Goal: Task Accomplishment & Management: Manage account settings

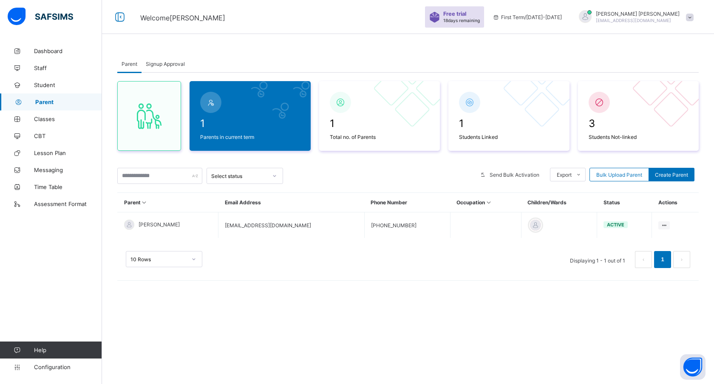
click at [47, 53] on span "Dashboard" at bounding box center [68, 51] width 68 height 7
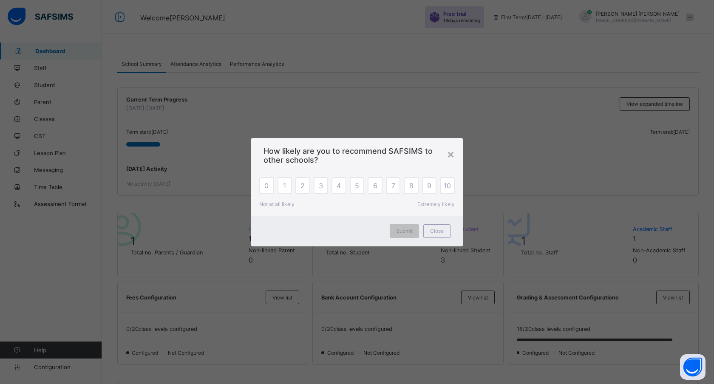
drag, startPoint x: 451, startPoint y: 153, endPoint x: 451, endPoint y: 115, distance: 37.8
click at [451, 115] on div "× How likely are you to recommend SAFSIMS to other schools? 0 1 2 3 4 5 6 7 8 9…" at bounding box center [357, 192] width 714 height 384
click at [448, 152] on div "×" at bounding box center [451, 154] width 8 height 14
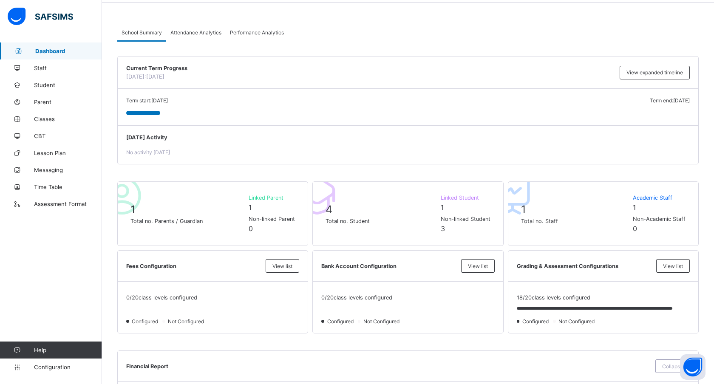
scroll to position [33, 0]
click at [629, 73] on span "View expanded timeline" at bounding box center [655, 71] width 57 height 6
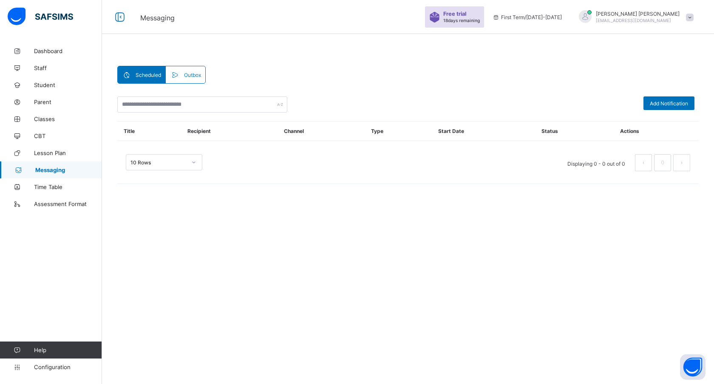
scroll to position [33, 0]
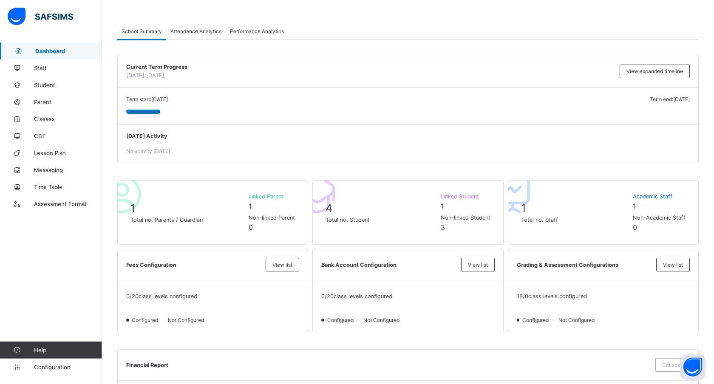
click at [204, 30] on span "Attendance Analytics" at bounding box center [195, 31] width 51 height 6
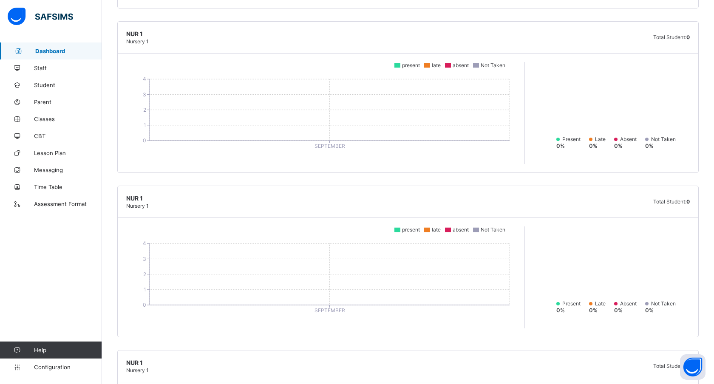
scroll to position [0, 0]
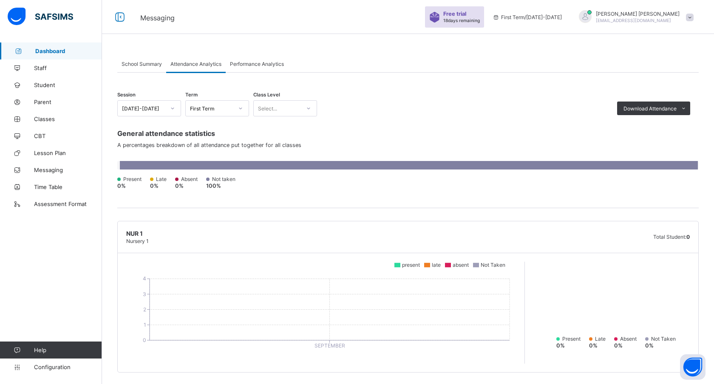
click at [260, 61] on span "Performance Analytics" at bounding box center [257, 64] width 54 height 6
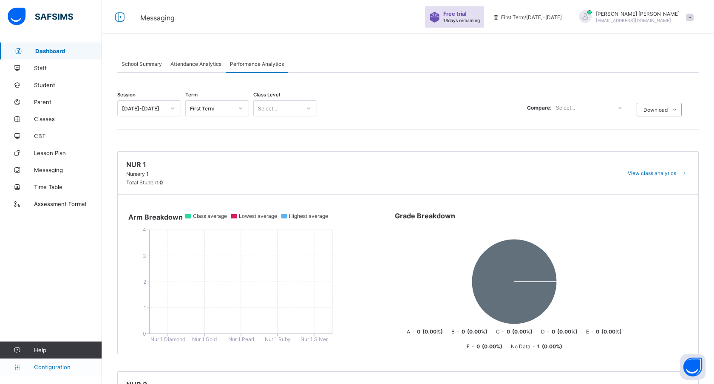
click at [49, 366] on span "Configuration" at bounding box center [68, 367] width 68 height 7
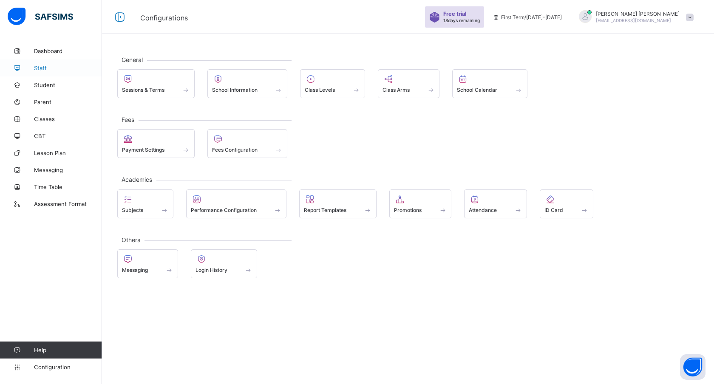
click at [47, 66] on span "Staff" at bounding box center [68, 68] width 68 height 7
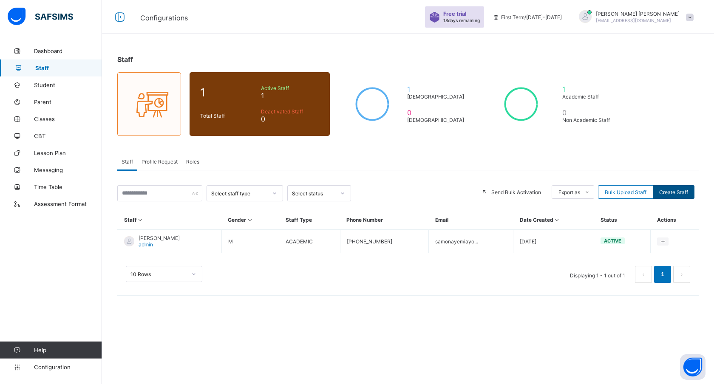
click at [673, 192] on span "Create Staff" at bounding box center [673, 192] width 29 height 6
select select "**"
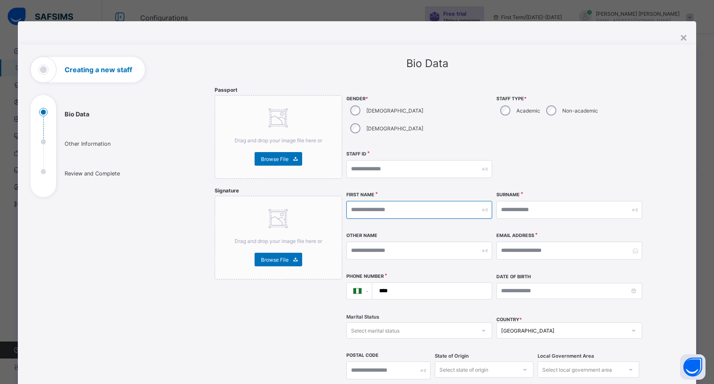
click at [382, 201] on input "text" at bounding box center [419, 210] width 146 height 18
type input "******"
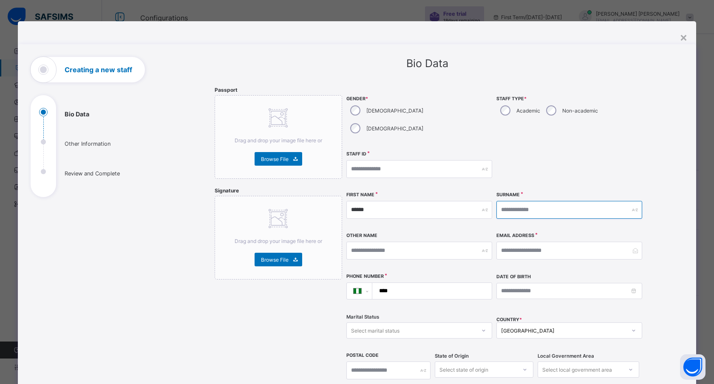
click at [526, 201] on input "text" at bounding box center [569, 210] width 146 height 18
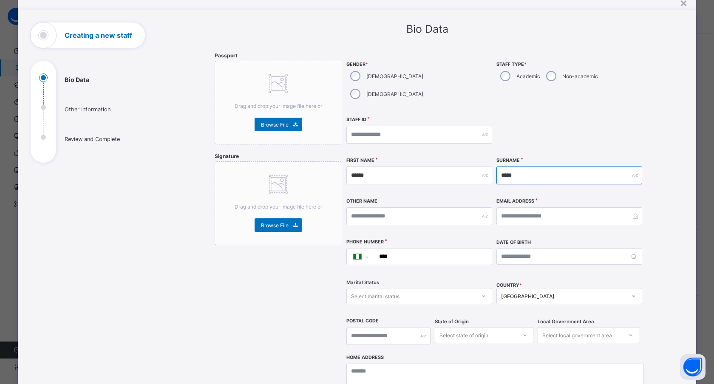
scroll to position [51, 0]
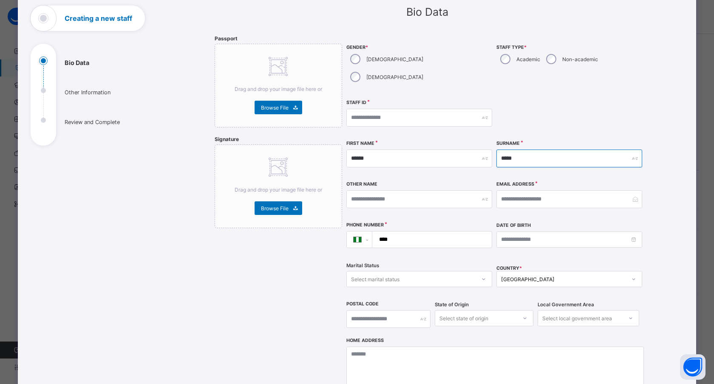
type input "*****"
click at [524, 190] on input "email" at bounding box center [569, 199] width 146 height 18
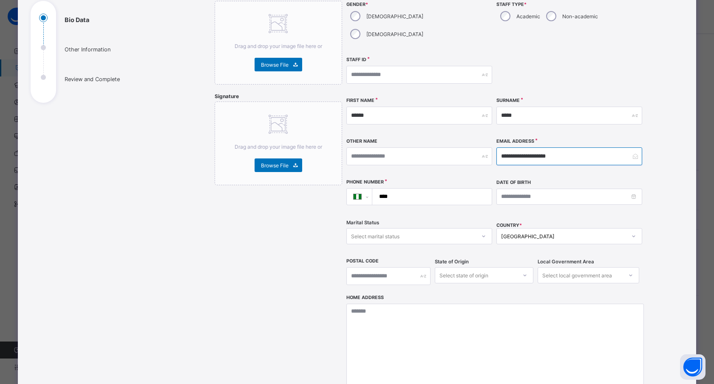
scroll to position [100, 0]
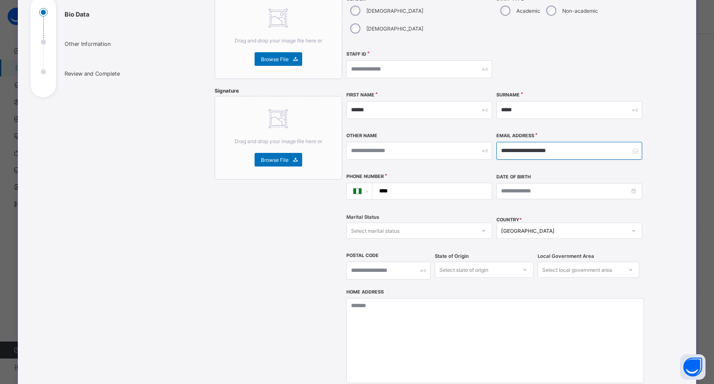
type input "**********"
click at [420, 183] on input "****" at bounding box center [430, 191] width 113 height 16
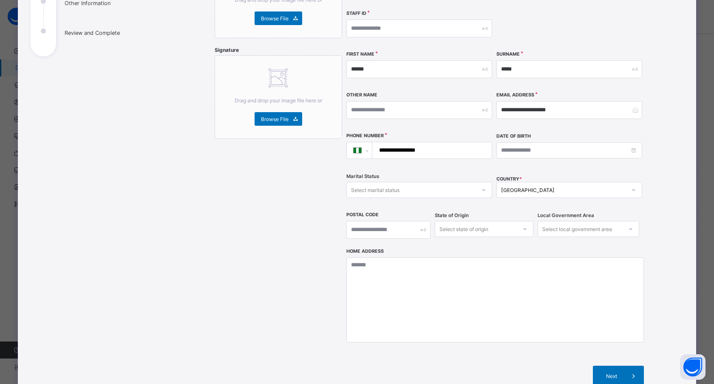
scroll to position [151, 0]
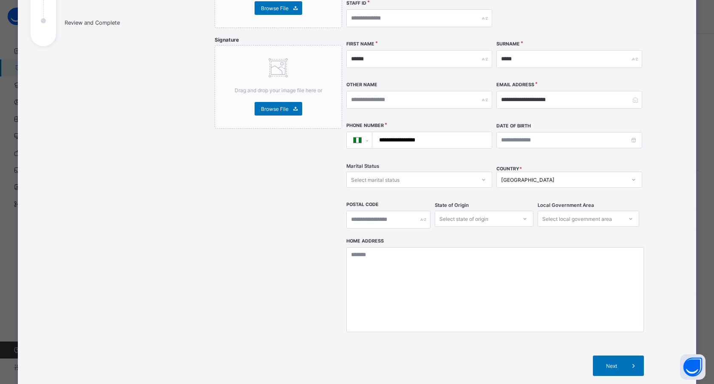
type input "**********"
click at [387, 172] on div "Select marital status" at bounding box center [375, 180] width 48 height 16
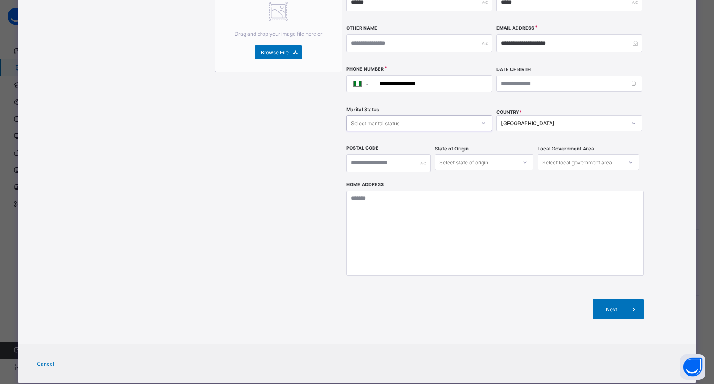
scroll to position [209, 0]
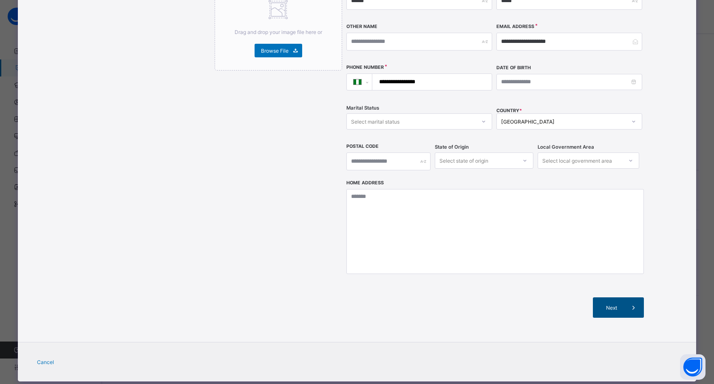
click at [612, 298] on div "Next" at bounding box center [618, 308] width 51 height 20
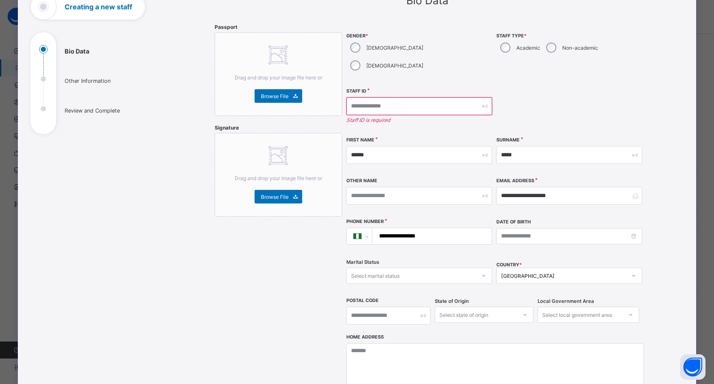
scroll to position [60, 0]
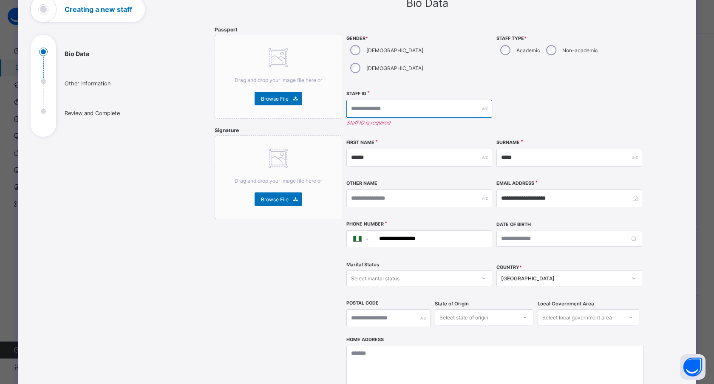
click at [416, 100] on input "text" at bounding box center [419, 109] width 146 height 18
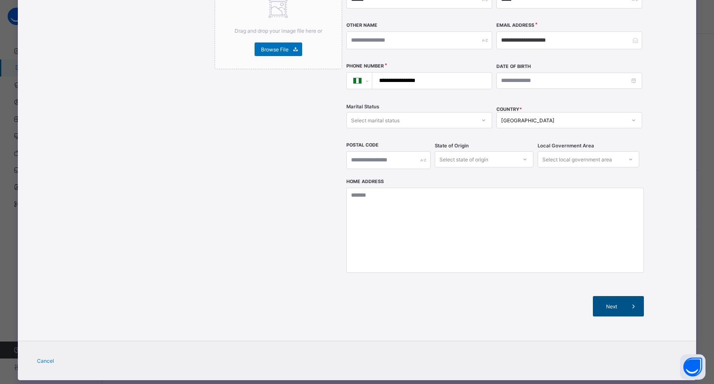
type input "*******"
click at [599, 296] on div "Next" at bounding box center [618, 306] width 51 height 20
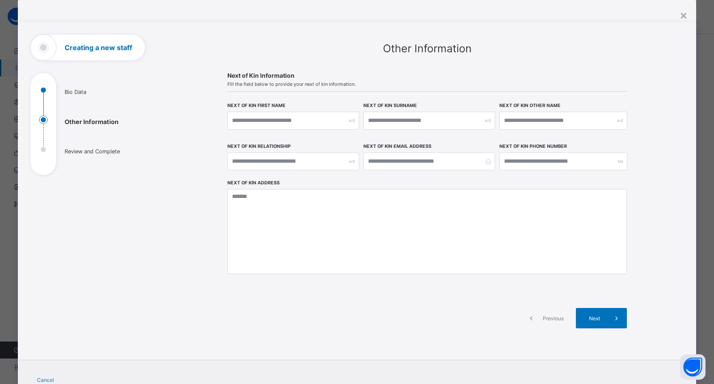
scroll to position [19, 0]
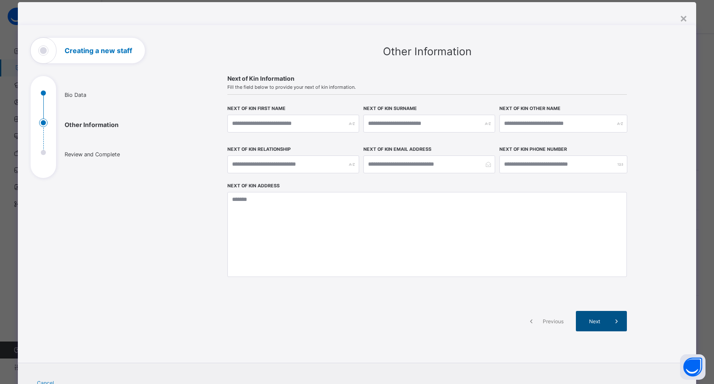
click at [601, 319] on span "Next" at bounding box center [594, 321] width 24 height 6
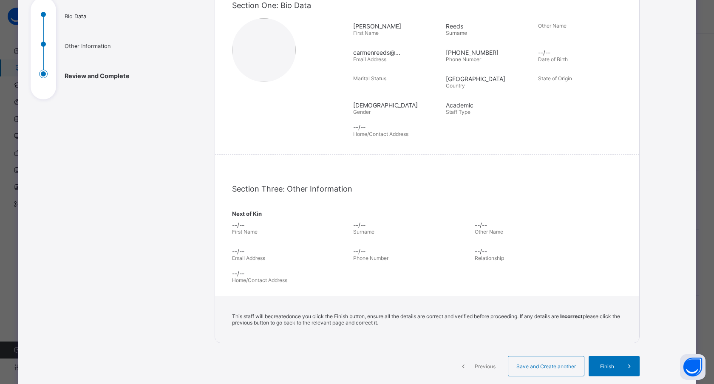
scroll to position [0, 0]
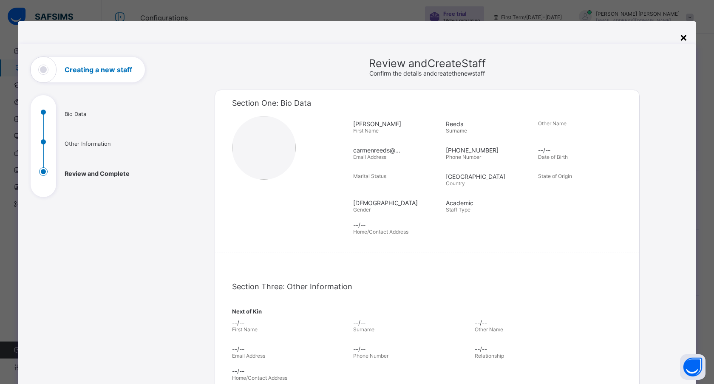
click at [681, 37] on div "×" at bounding box center [684, 37] width 8 height 14
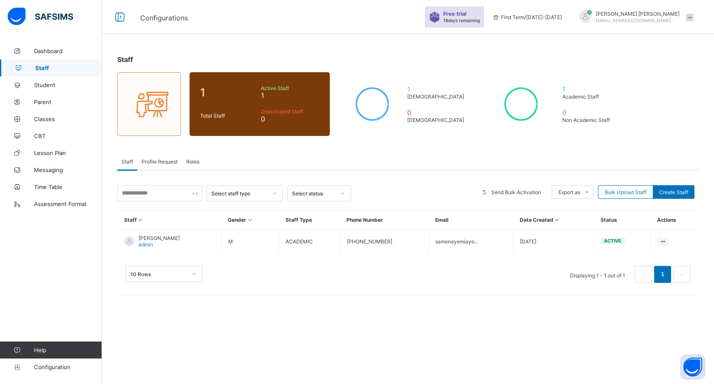
click at [236, 317] on div "Staff 1 Total Staff Active Staff 1 Deactivated Staff 0 1 Male 0 Female 1 Academ…" at bounding box center [408, 192] width 612 height 384
click at [165, 159] on span "Profile Request" at bounding box center [160, 162] width 36 height 6
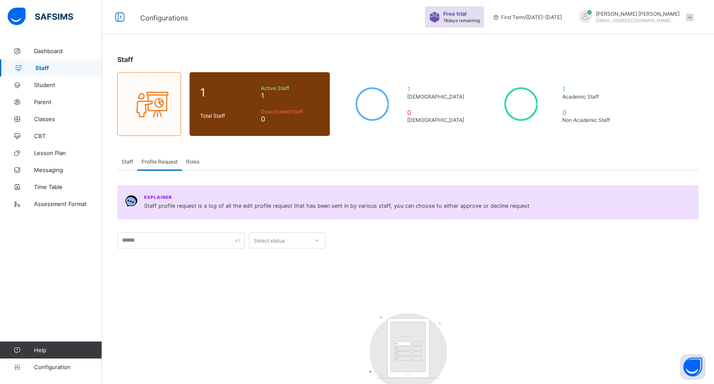
click at [197, 160] on span "Roles" at bounding box center [192, 162] width 13 height 6
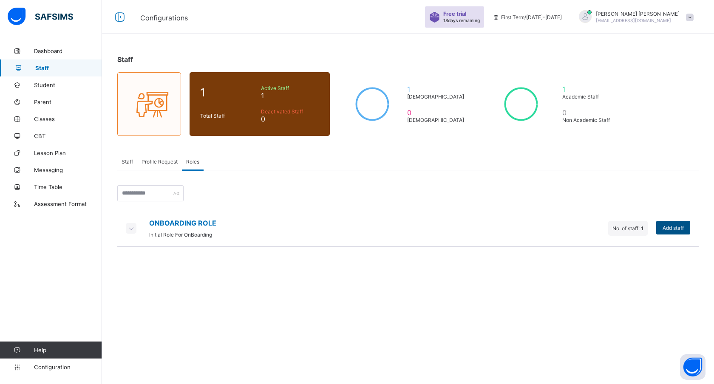
click at [675, 226] on span "Add staff" at bounding box center [673, 228] width 21 height 6
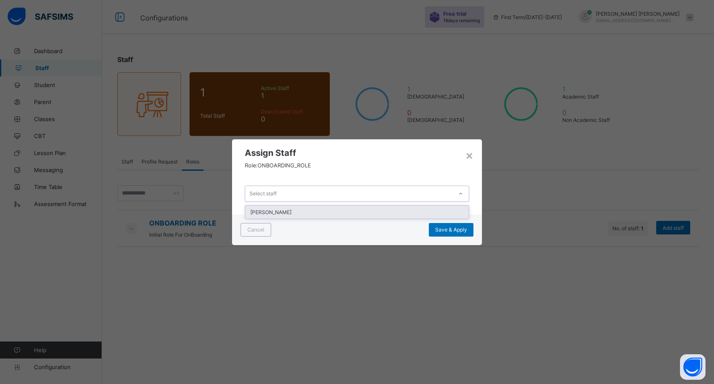
click at [380, 198] on div "Select staff" at bounding box center [348, 194] width 207 height 12
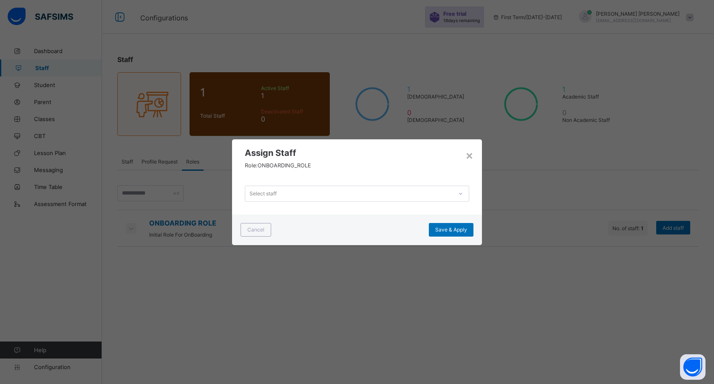
click at [371, 165] on div "Assign Staff Role: ONBOARDING_ROLE" at bounding box center [357, 156] width 250 height 34
click at [468, 155] on div "×" at bounding box center [469, 155] width 8 height 14
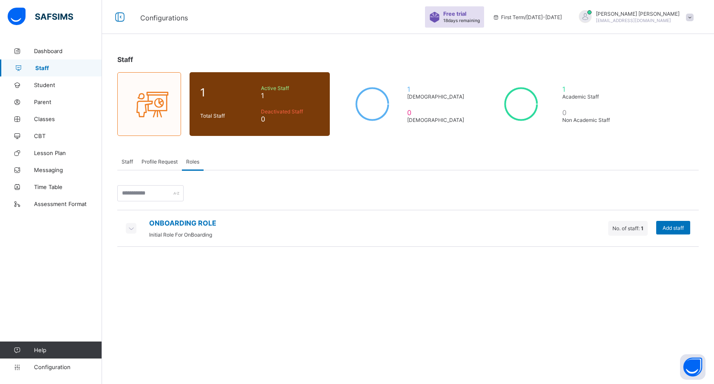
click at [162, 163] on span "Profile Request" at bounding box center [160, 162] width 36 height 6
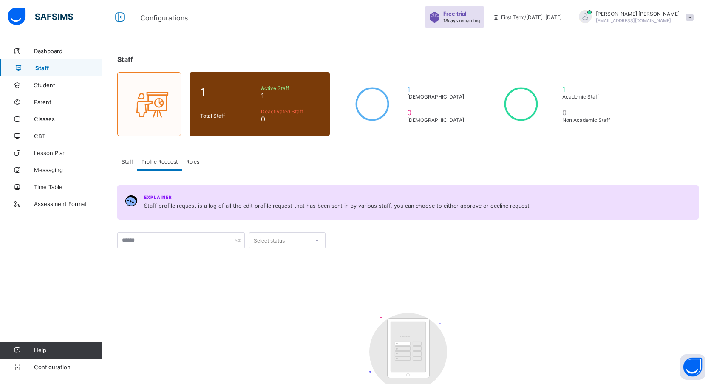
click at [123, 163] on span "Staff" at bounding box center [127, 162] width 11 height 6
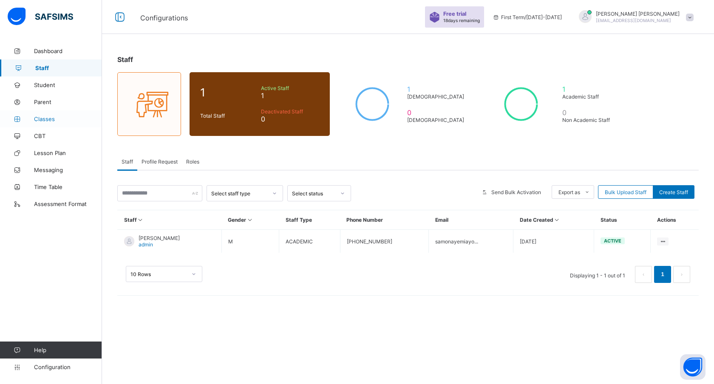
click at [50, 119] on span "Classes" at bounding box center [68, 119] width 68 height 7
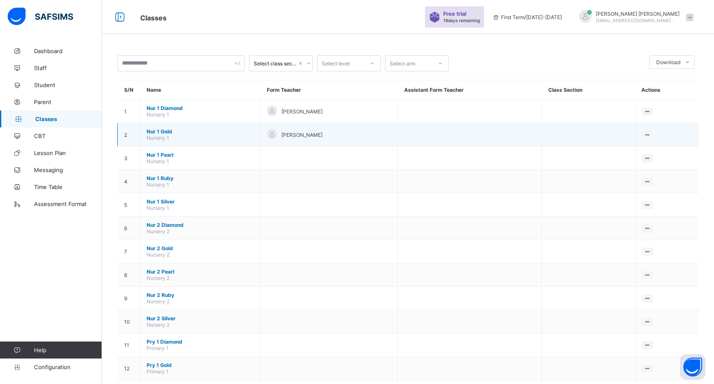
click at [162, 129] on span "Nur 1 Gold" at bounding box center [200, 131] width 107 height 6
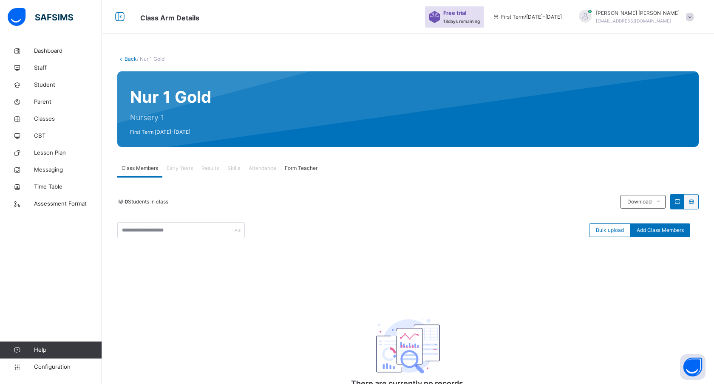
click at [187, 167] on span "Early Years" at bounding box center [180, 169] width 26 height 8
click at [128, 58] on link "Back" at bounding box center [131, 59] width 12 height 6
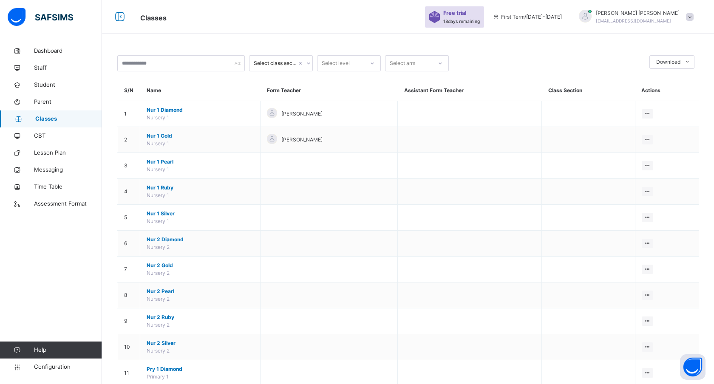
click at [42, 115] on span "Classes" at bounding box center [68, 119] width 67 height 9
click at [176, 65] on input "text" at bounding box center [181, 63] width 128 height 16
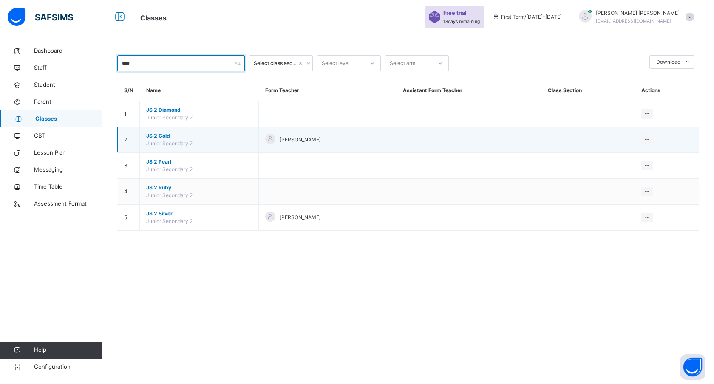
type input "****"
click at [162, 132] on span "JS 2 Gold" at bounding box center [199, 136] width 106 height 8
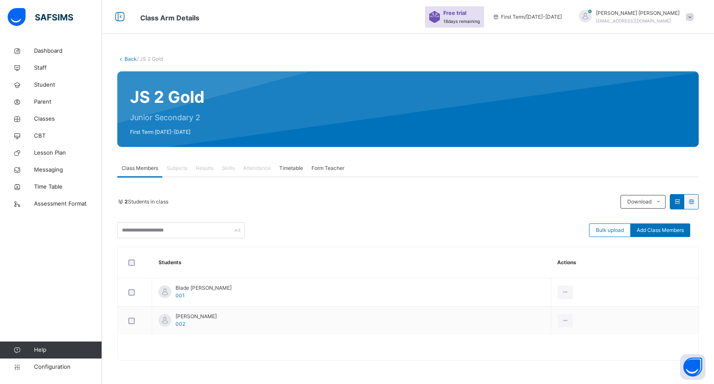
click at [177, 168] on span "Subjects" at bounding box center [177, 169] width 21 height 8
click at [128, 58] on link "Back" at bounding box center [131, 59] width 12 height 6
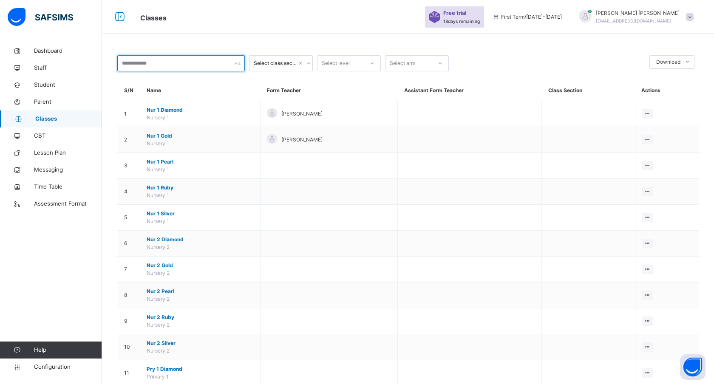
click at [167, 63] on input "text" at bounding box center [181, 63] width 128 height 16
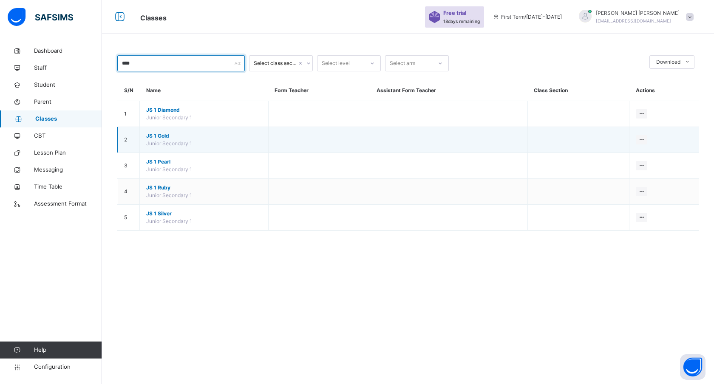
type input "****"
click at [159, 133] on span "JS 1 Gold" at bounding box center [204, 136] width 116 height 8
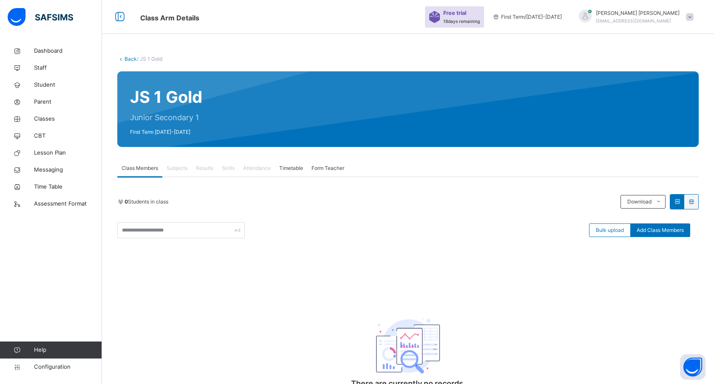
click at [184, 171] on span "Subjects" at bounding box center [177, 169] width 21 height 8
click at [133, 61] on link "Back" at bounding box center [131, 59] width 12 height 6
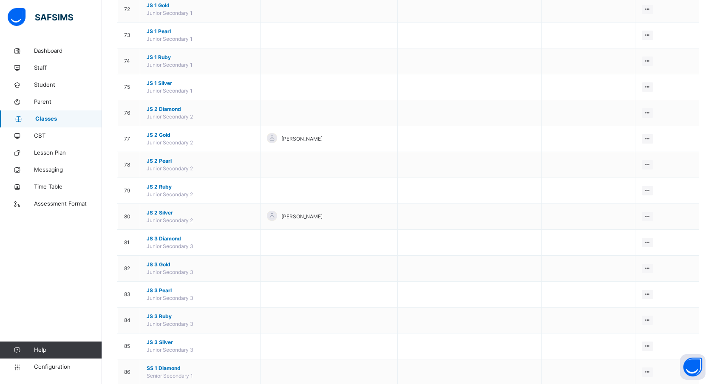
scroll to position [1960, 0]
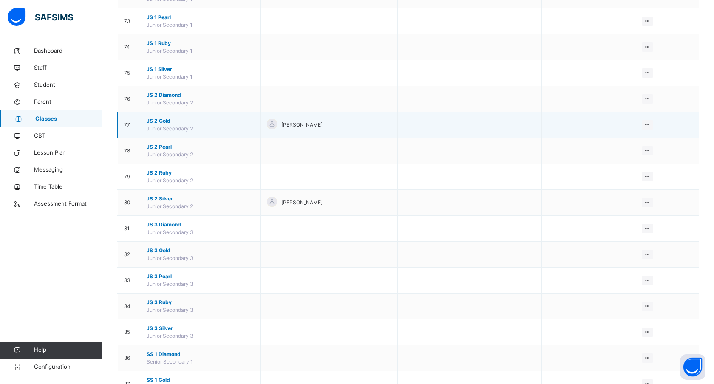
click at [163, 119] on span "JS 2 Gold" at bounding box center [200, 121] width 107 height 8
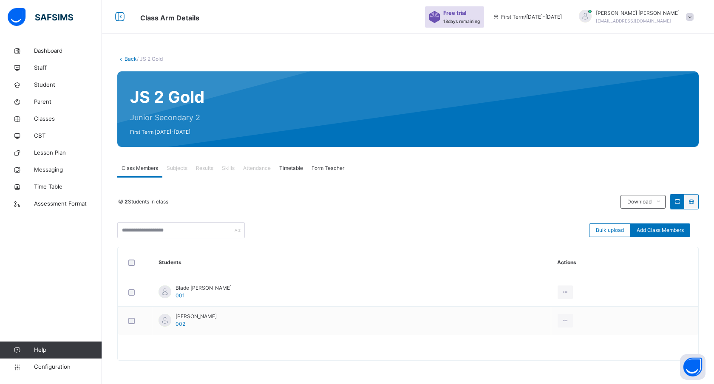
click at [181, 169] on span "Subjects" at bounding box center [177, 169] width 21 height 8
click at [211, 170] on span "Results" at bounding box center [204, 169] width 17 height 8
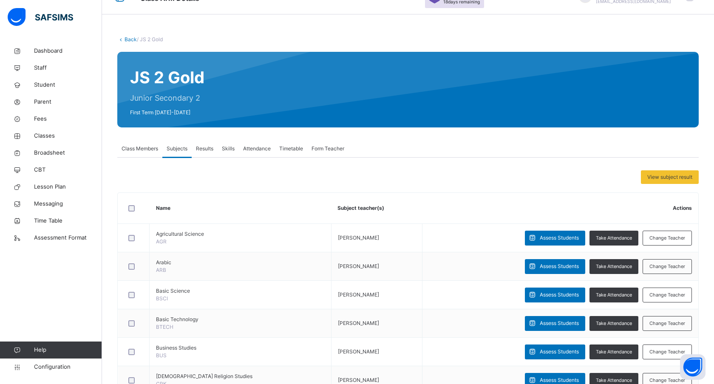
scroll to position [20, 0]
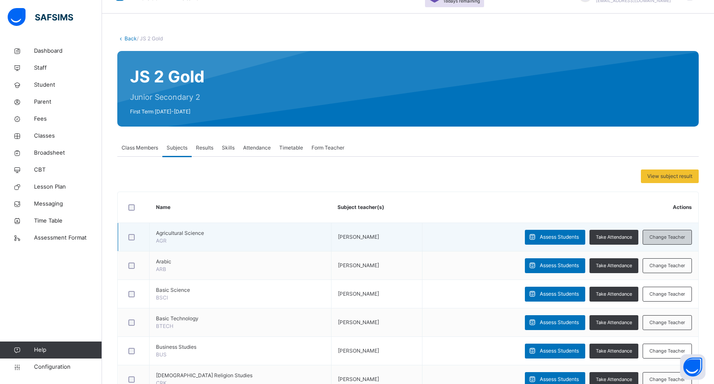
click at [669, 236] on span "Change Teacher" at bounding box center [668, 237] width 36 height 7
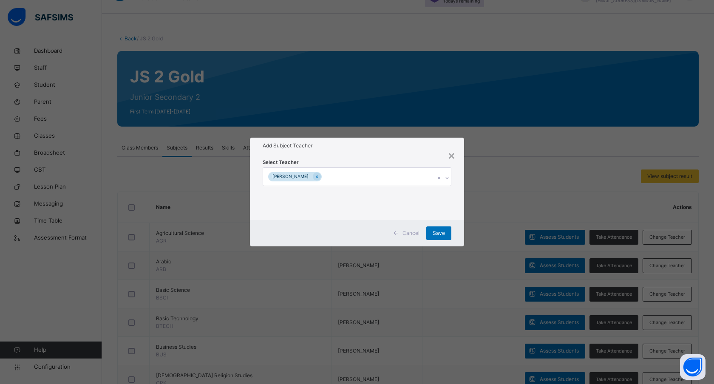
click at [406, 179] on div "[PERSON_NAME]" at bounding box center [349, 177] width 172 height 18
click at [391, 179] on div "[PERSON_NAME]" at bounding box center [349, 177] width 172 height 18
click at [315, 176] on icon at bounding box center [317, 177] width 5 height 6
click at [451, 157] on div "×" at bounding box center [452, 155] width 8 height 18
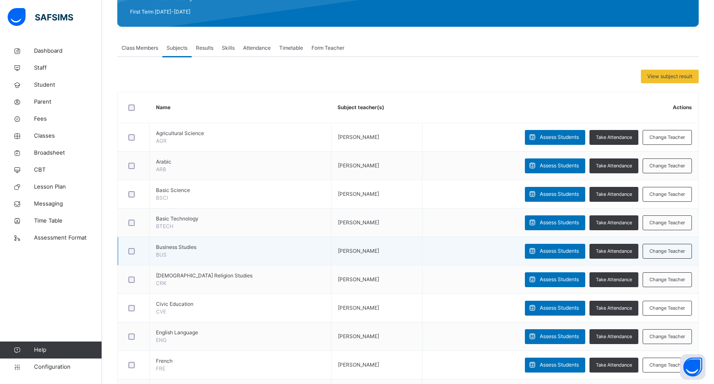
scroll to position [122, 0]
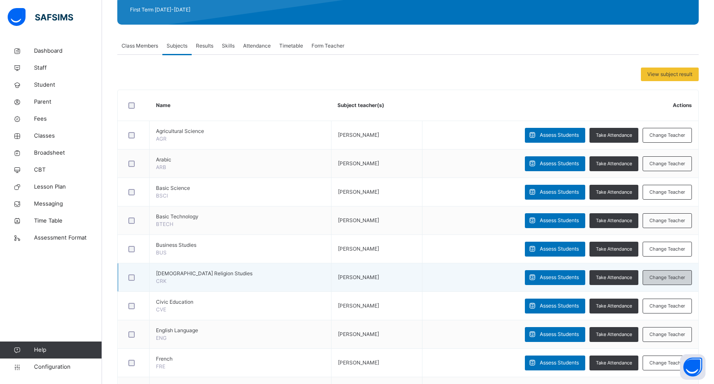
click at [671, 276] on span "Change Teacher" at bounding box center [668, 277] width 36 height 7
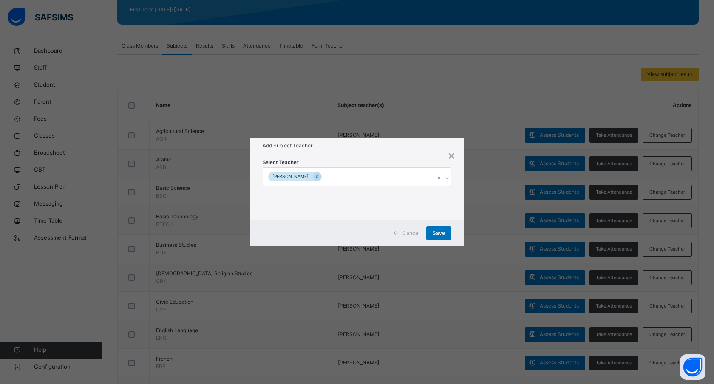
click at [398, 176] on div "[PERSON_NAME]" at bounding box center [349, 177] width 172 height 18
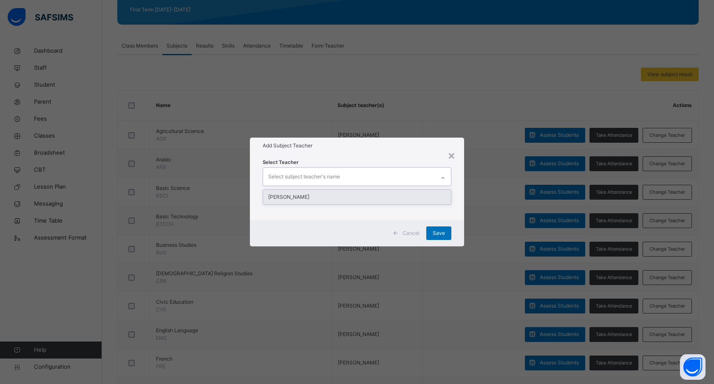
click at [407, 151] on div "Add Subject Teacher" at bounding box center [357, 146] width 214 height 16
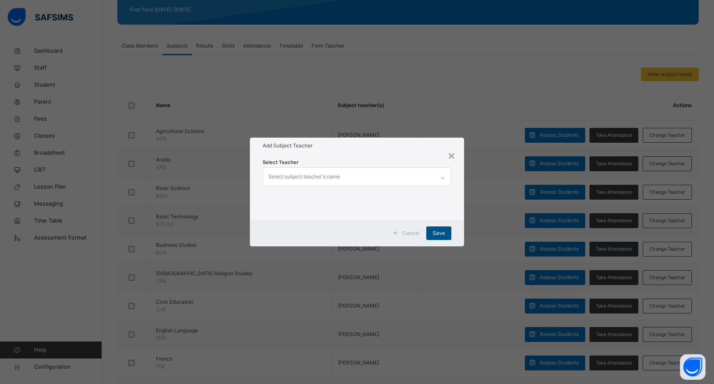
click at [443, 229] on div "Save" at bounding box center [438, 234] width 25 height 14
click at [443, 232] on span "Save" at bounding box center [439, 234] width 12 height 8
click at [451, 154] on div "×" at bounding box center [452, 155] width 8 height 18
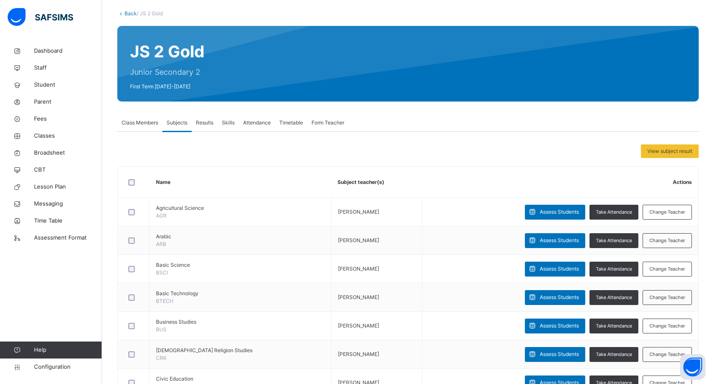
scroll to position [42, 0]
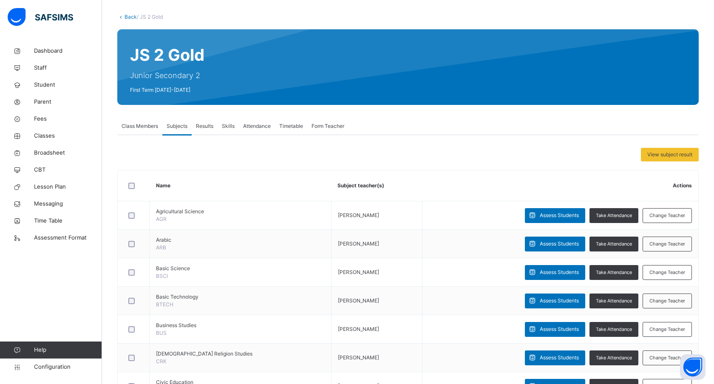
click at [320, 120] on div "Form Teacher" at bounding box center [327, 126] width 41 height 17
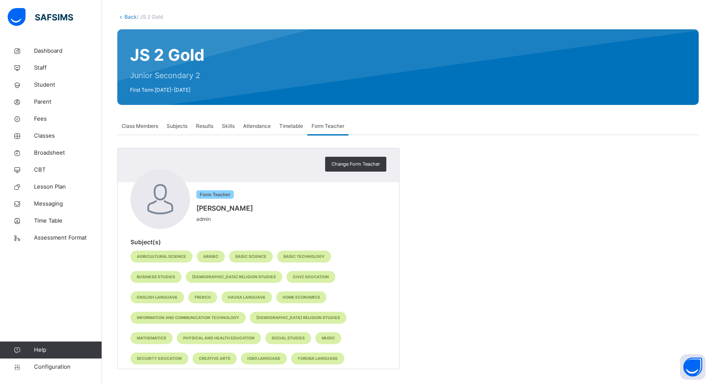
scroll to position [28, 0]
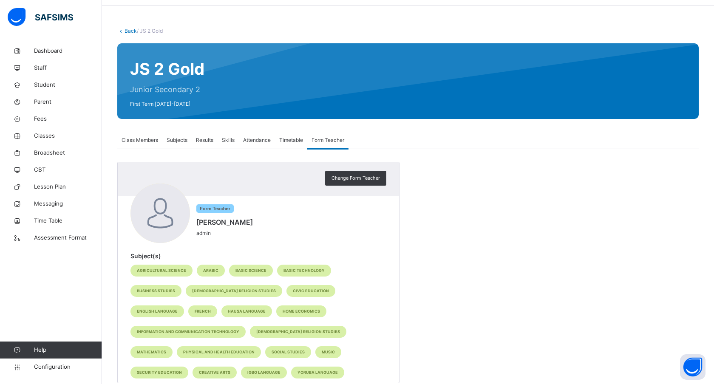
click at [203, 142] on span "Results" at bounding box center [204, 140] width 17 height 8
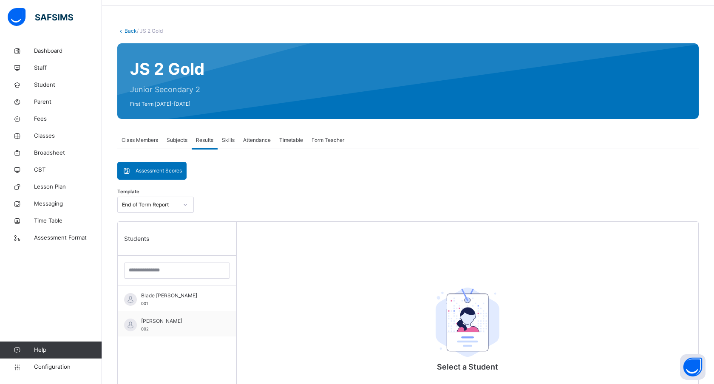
scroll to position [42, 0]
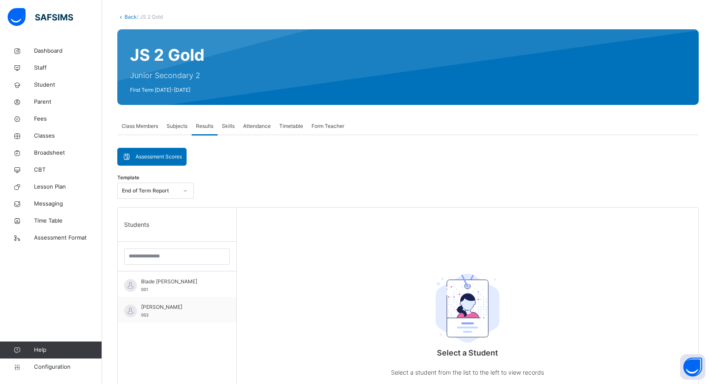
click at [172, 126] on span "Subjects" at bounding box center [177, 126] width 21 height 8
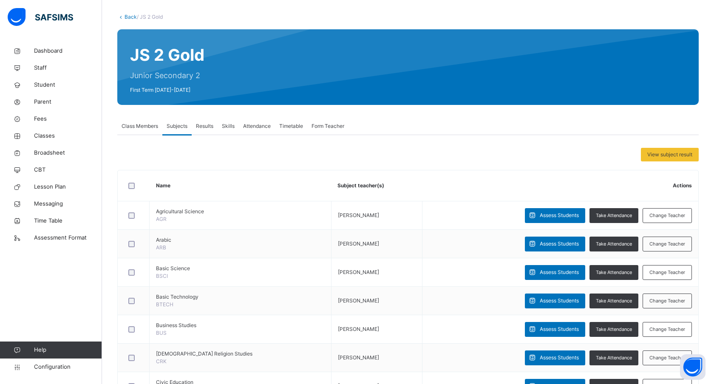
click at [139, 126] on span "Class Members" at bounding box center [140, 126] width 37 height 8
